Goal: Task Accomplishment & Management: Use online tool/utility

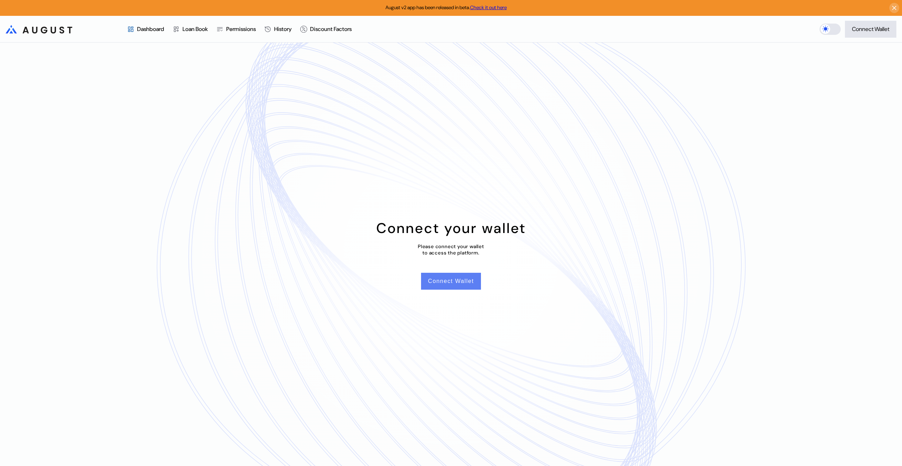
click at [457, 284] on button "Connect Wallet" at bounding box center [451, 281] width 60 height 17
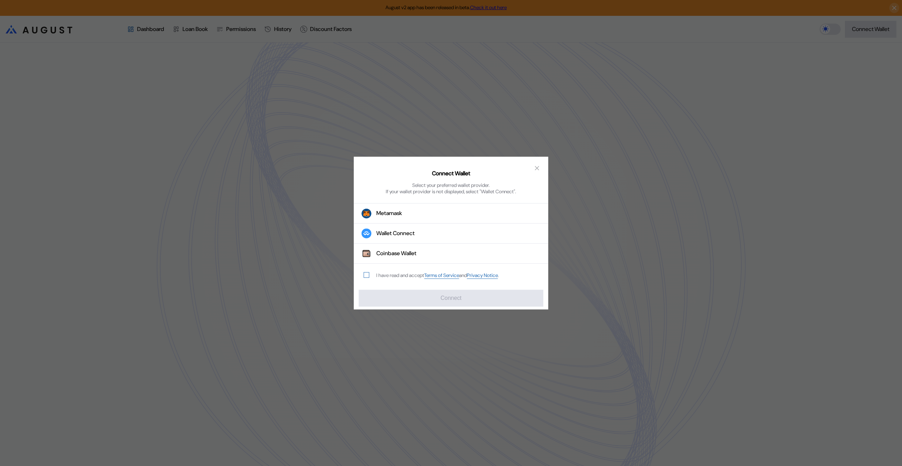
click at [367, 278] on span "modal" at bounding box center [366, 275] width 5 height 5
click at [387, 237] on div "Wallet Connect" at bounding box center [395, 233] width 38 height 7
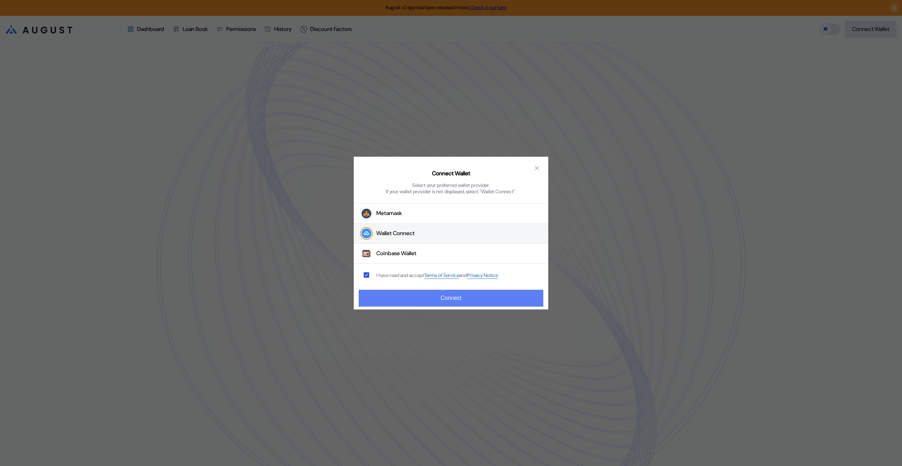
click at [440, 300] on button "Connect" at bounding box center [451, 298] width 185 height 17
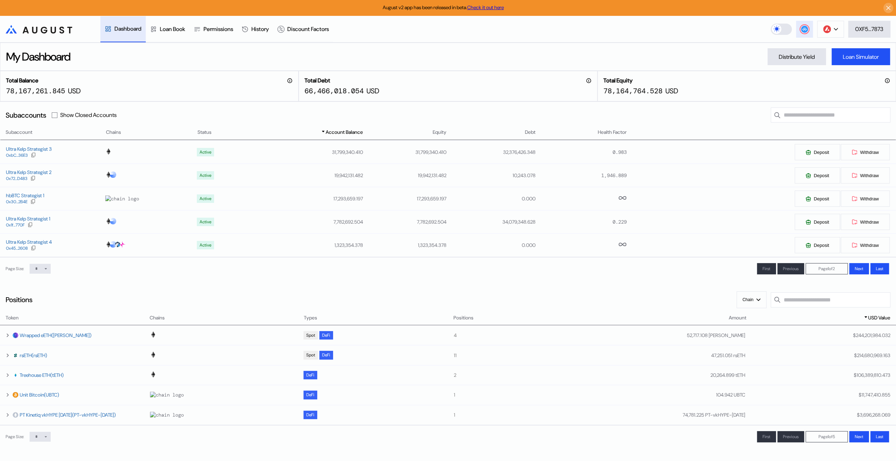
click at [803, 29] on icon at bounding box center [804, 28] width 5 height 3
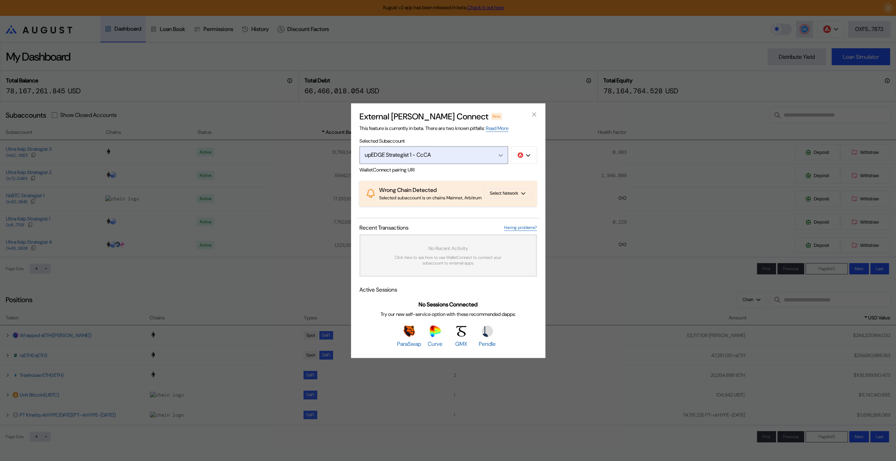
click at [415, 151] on div "upEDGE Strategist 1 - CcCA" at bounding box center [426, 154] width 123 height 7
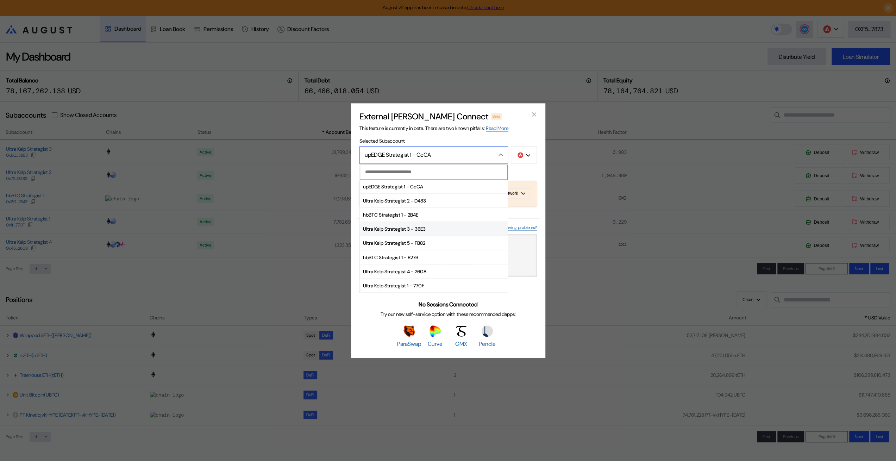
click at [398, 222] on span "Ultra Kelp Strategist 3 - 36E3" at bounding box center [434, 229] width 148 height 14
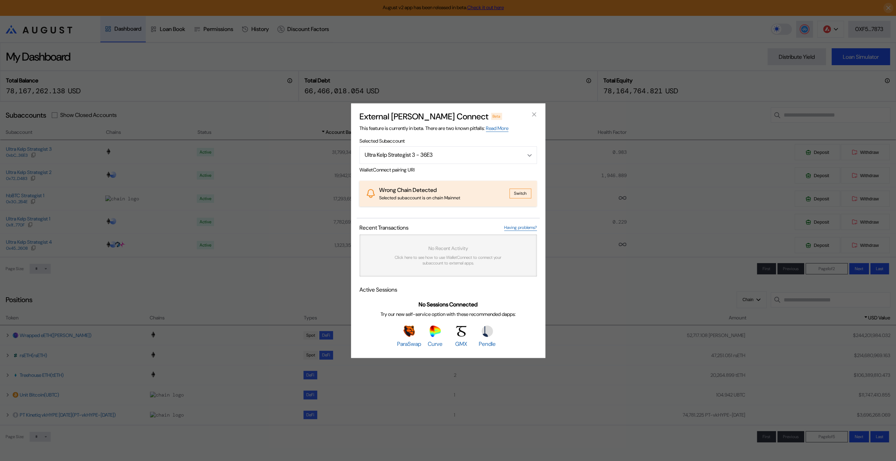
click at [522, 193] on button "Switch" at bounding box center [521, 194] width 22 height 10
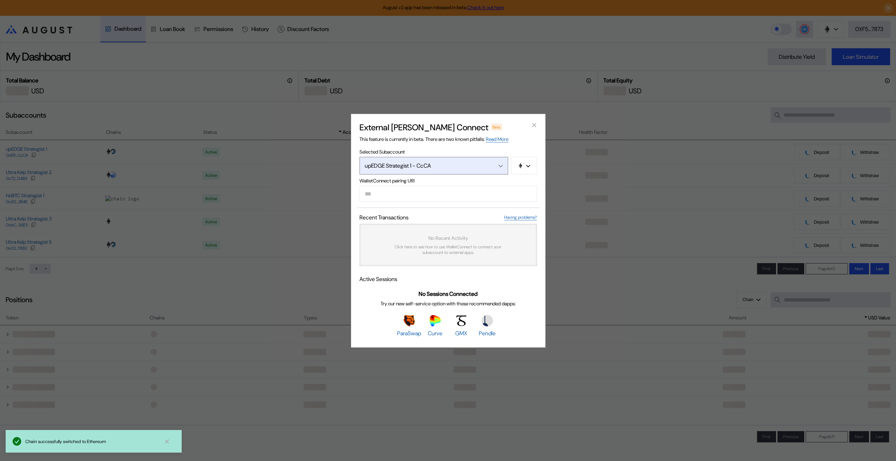
click at [456, 162] on div "upEDGE Strategist 1 - CcCA" at bounding box center [426, 165] width 123 height 7
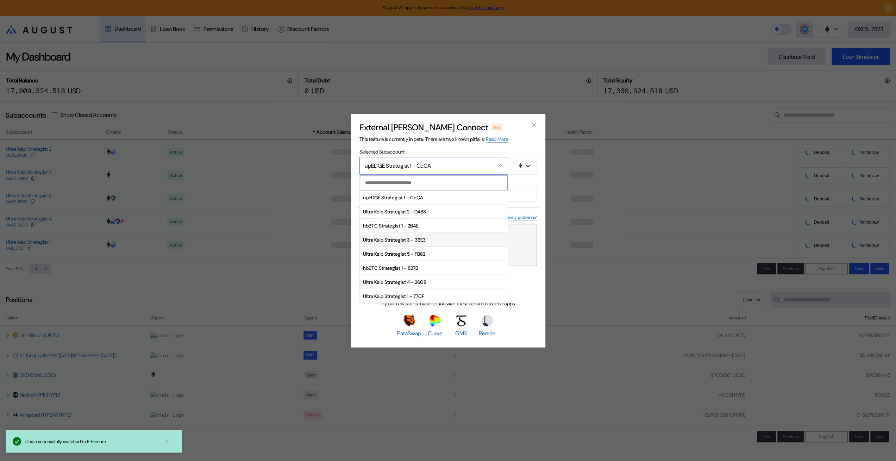
click at [400, 236] on span "Ultra Kelp Strategist 3 - 36E3" at bounding box center [434, 240] width 148 height 14
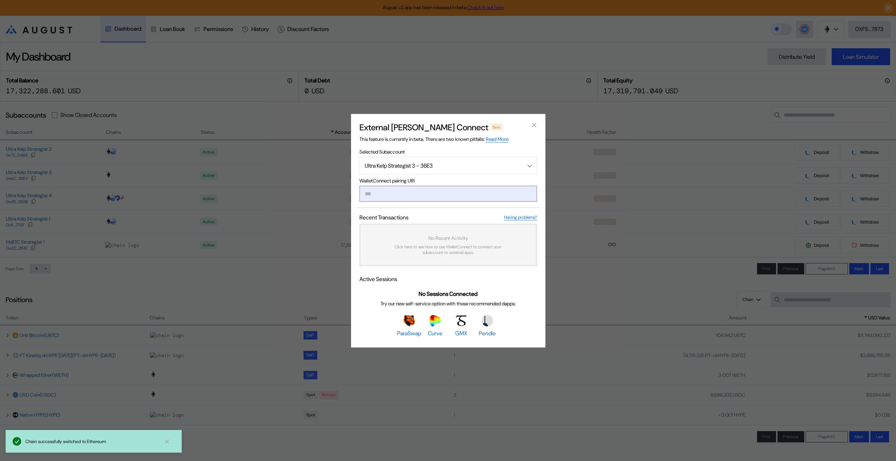
click at [410, 194] on input "modal" at bounding box center [448, 194] width 177 height 16
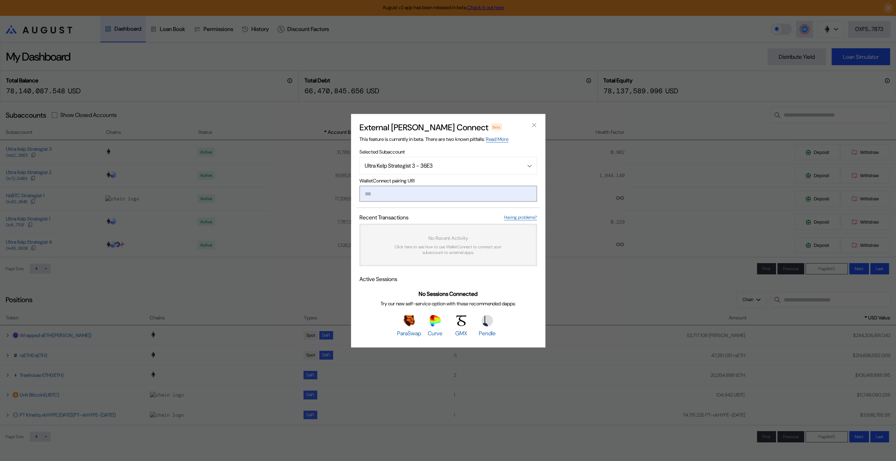
paste input "**********"
type input "**********"
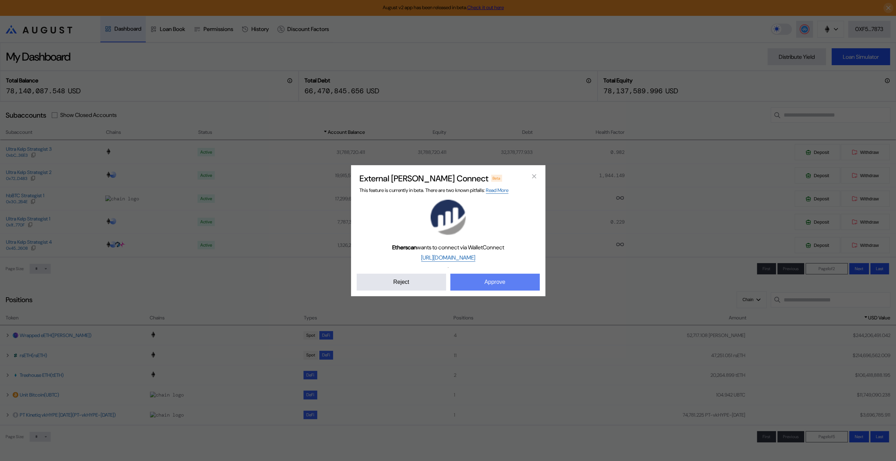
click at [493, 291] on button "Approve" at bounding box center [494, 282] width 89 height 17
